Goal: Transaction & Acquisition: Download file/media

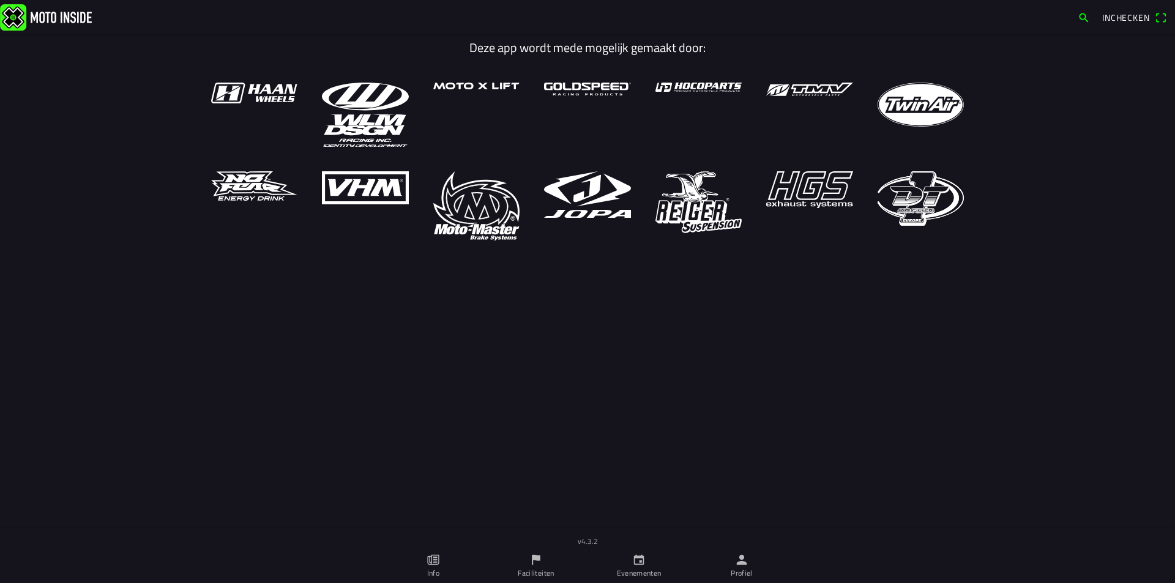
click at [528, 562] on link "Faciliteiten" at bounding box center [535, 566] width 103 height 34
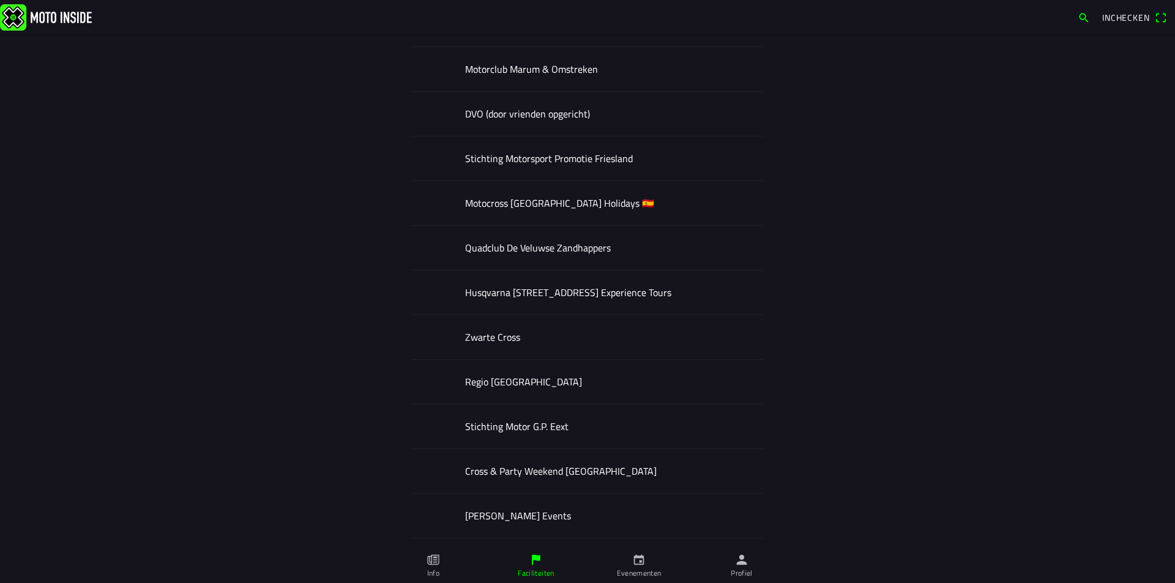
scroll to position [3842, 0]
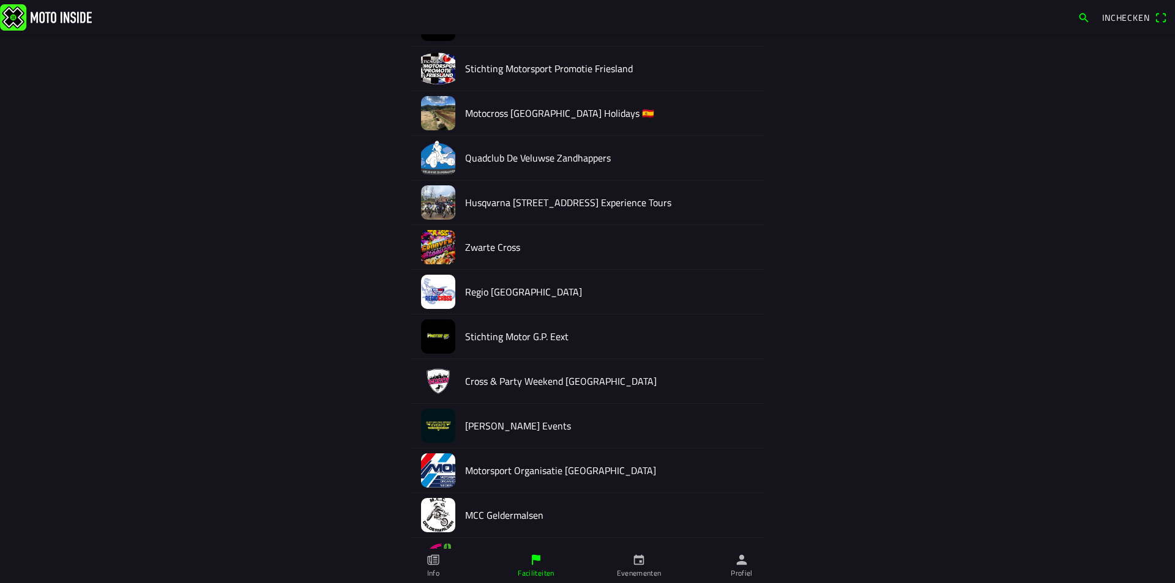
click at [435, 295] on img at bounding box center [438, 292] width 34 height 34
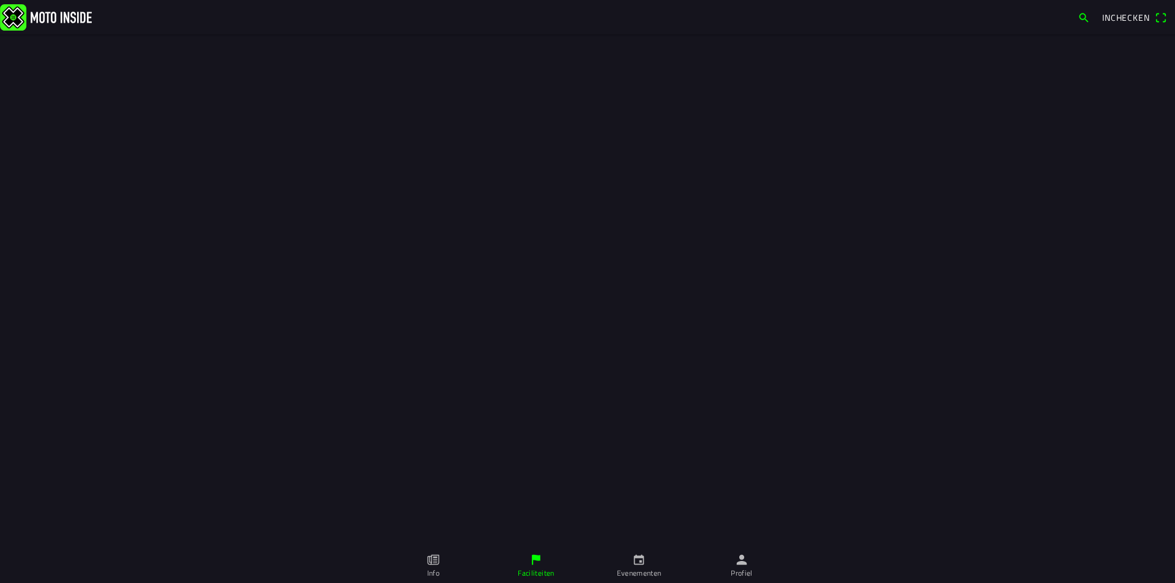
click at [472, 293] on div at bounding box center [587, 274] width 1175 height 549
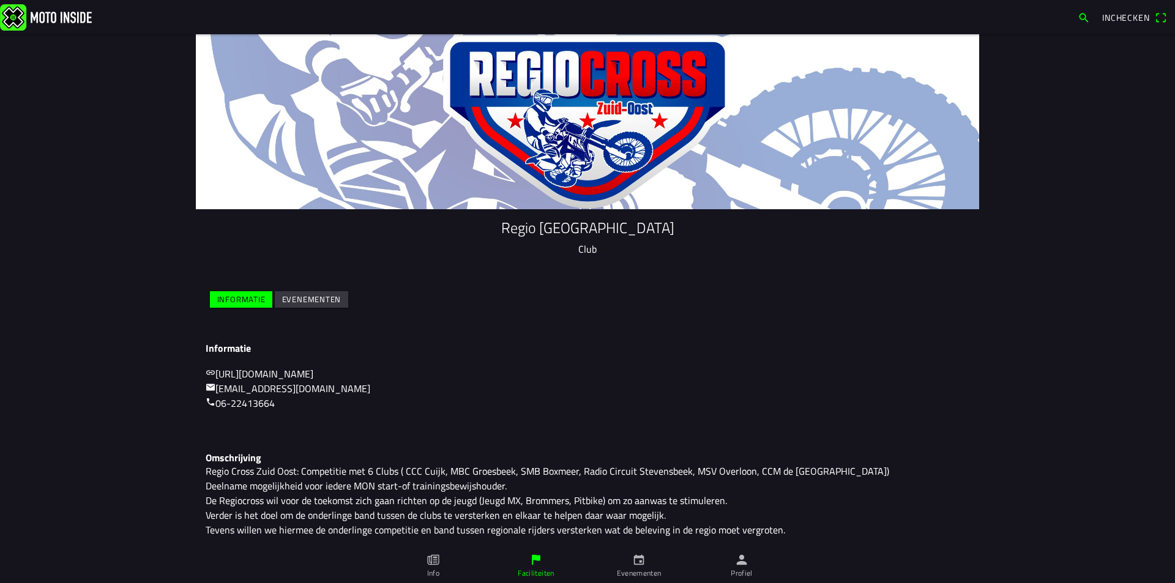
drag, startPoint x: 319, startPoint y: 296, endPoint x: 333, endPoint y: 299, distance: 13.8
click at [0, 0] on slot "Evenementen" at bounding box center [0, 0] width 0 height 0
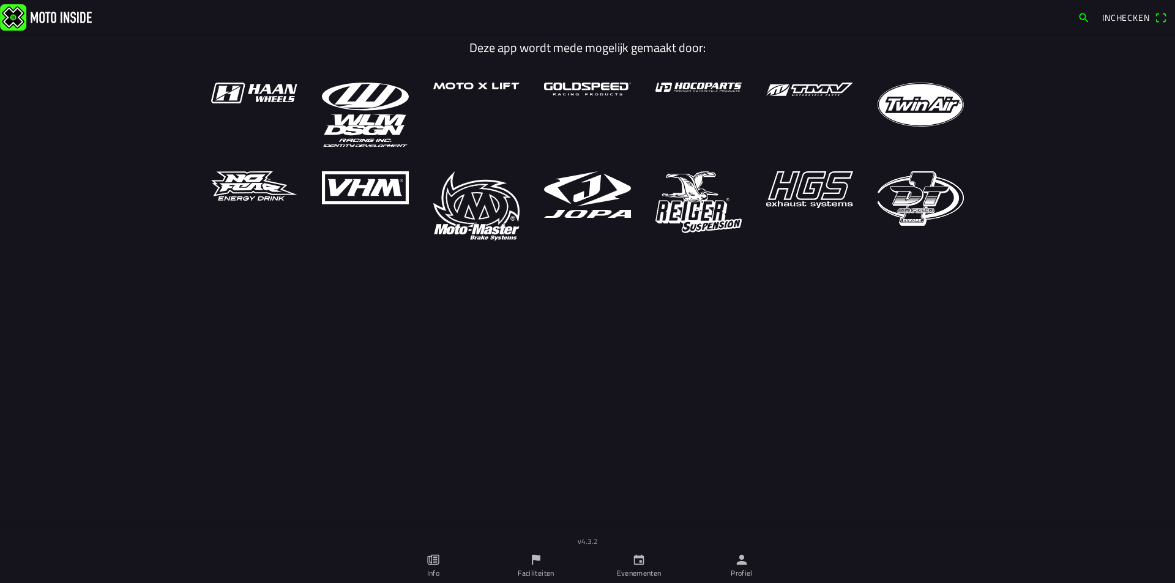
click at [645, 566] on icon "calendar" at bounding box center [638, 559] width 13 height 13
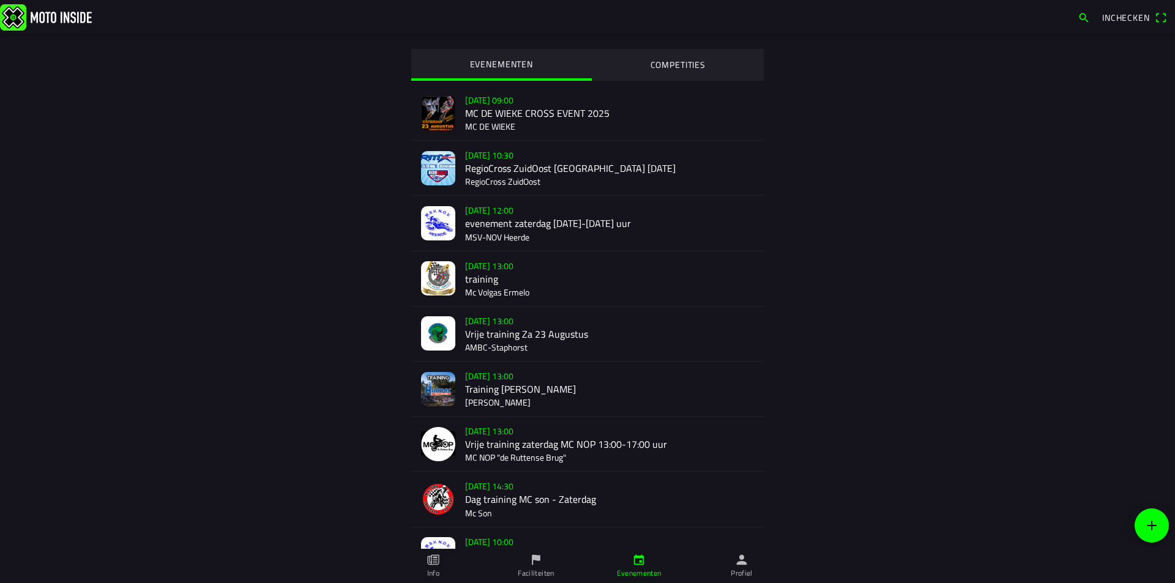
click at [503, 167] on div "[DATE] 10:30 RegioCross ZuidOost [GEOGRAPHIC_DATA] [DATE] RegioCross ZuidOost" at bounding box center [609, 168] width 289 height 54
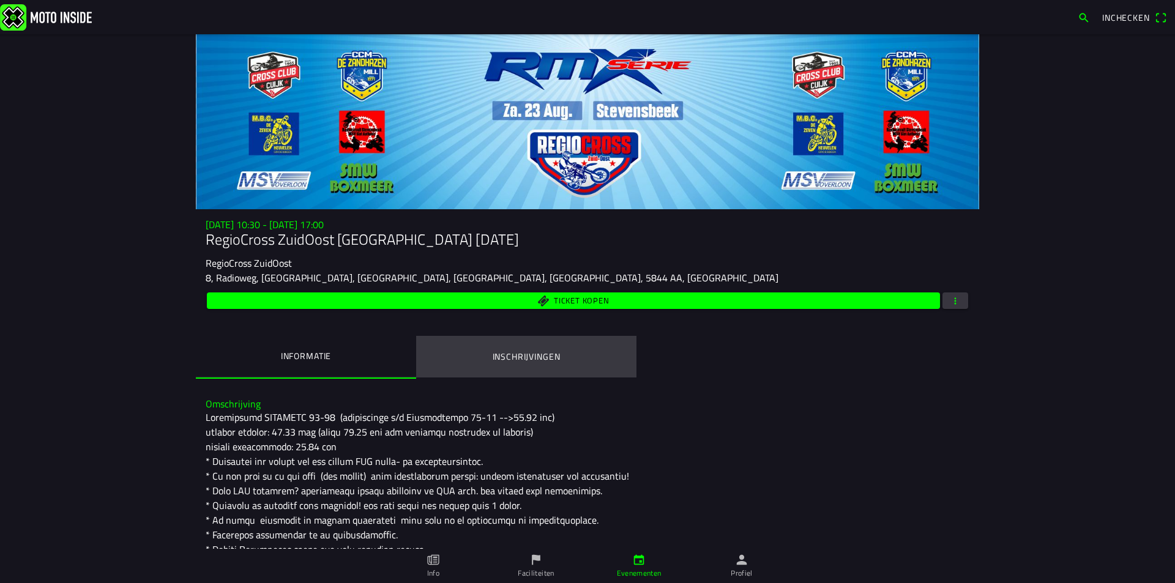
click at [530, 354] on ion-label "Inschrijvingen" at bounding box center [526, 356] width 68 height 13
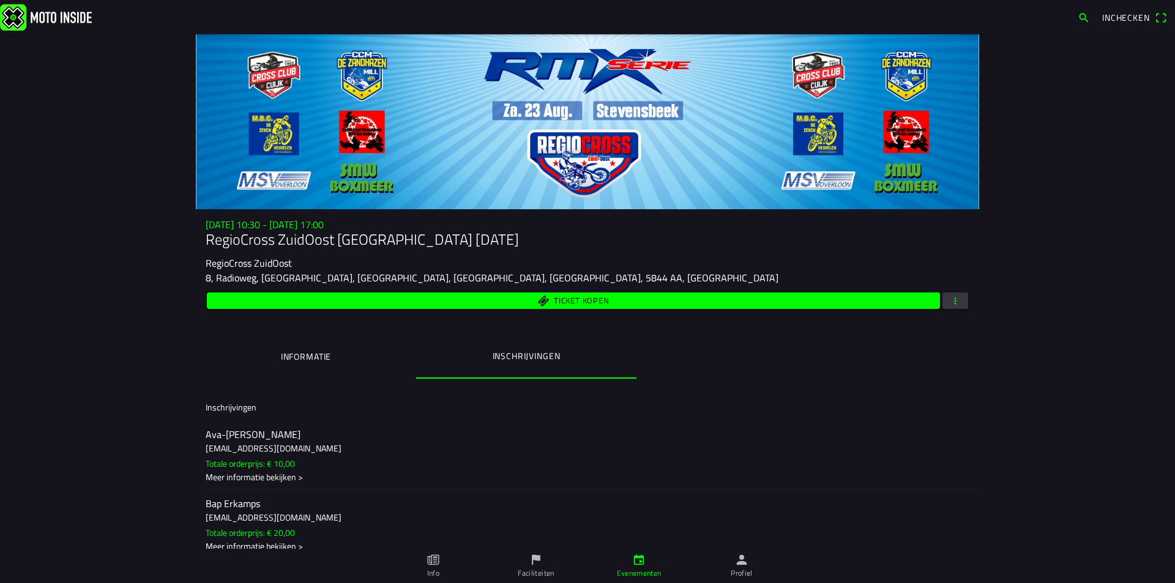
click at [951, 301] on span "button" at bounding box center [954, 300] width 11 height 17
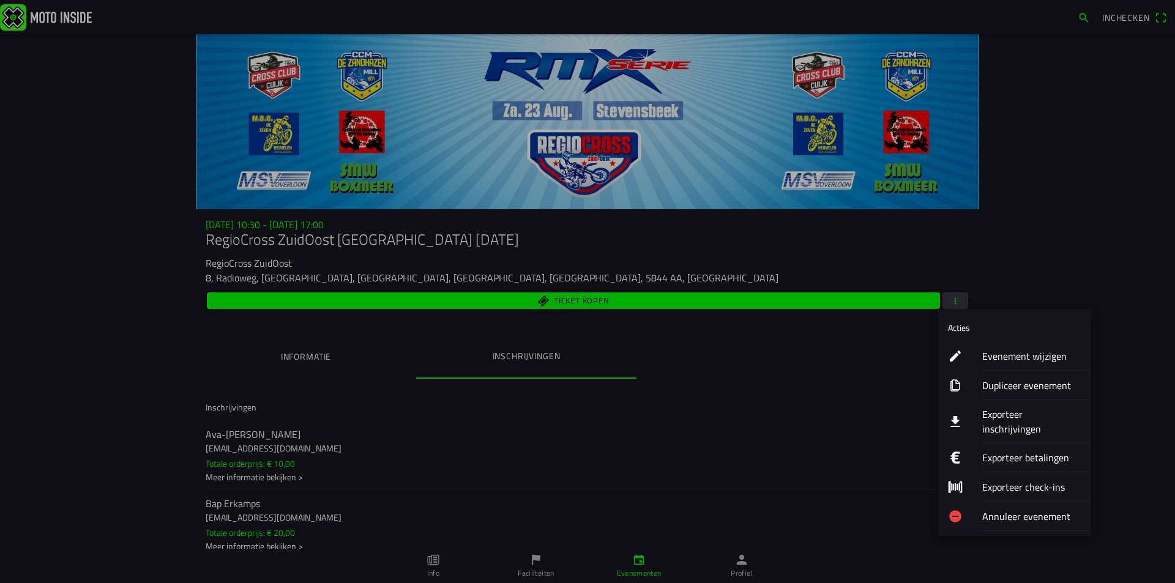
click at [1013, 413] on ion-label "Exporteer inschrijvingen" at bounding box center [1031, 421] width 99 height 29
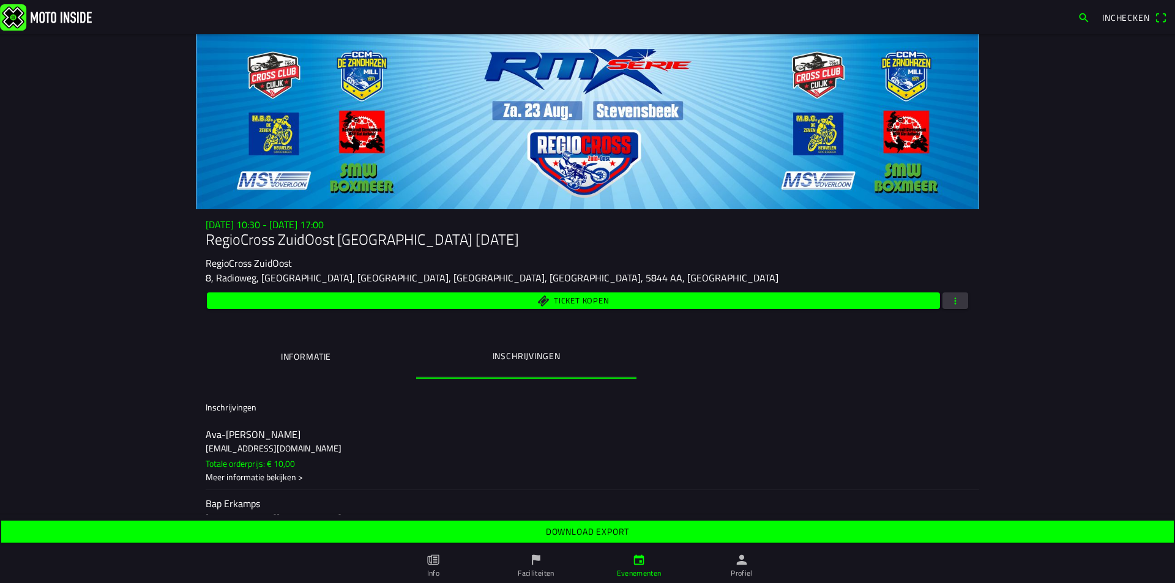
click at [0, 0] on slot "Download export" at bounding box center [0, 0] width 0 height 0
